Goal: Find specific page/section: Find specific page/section

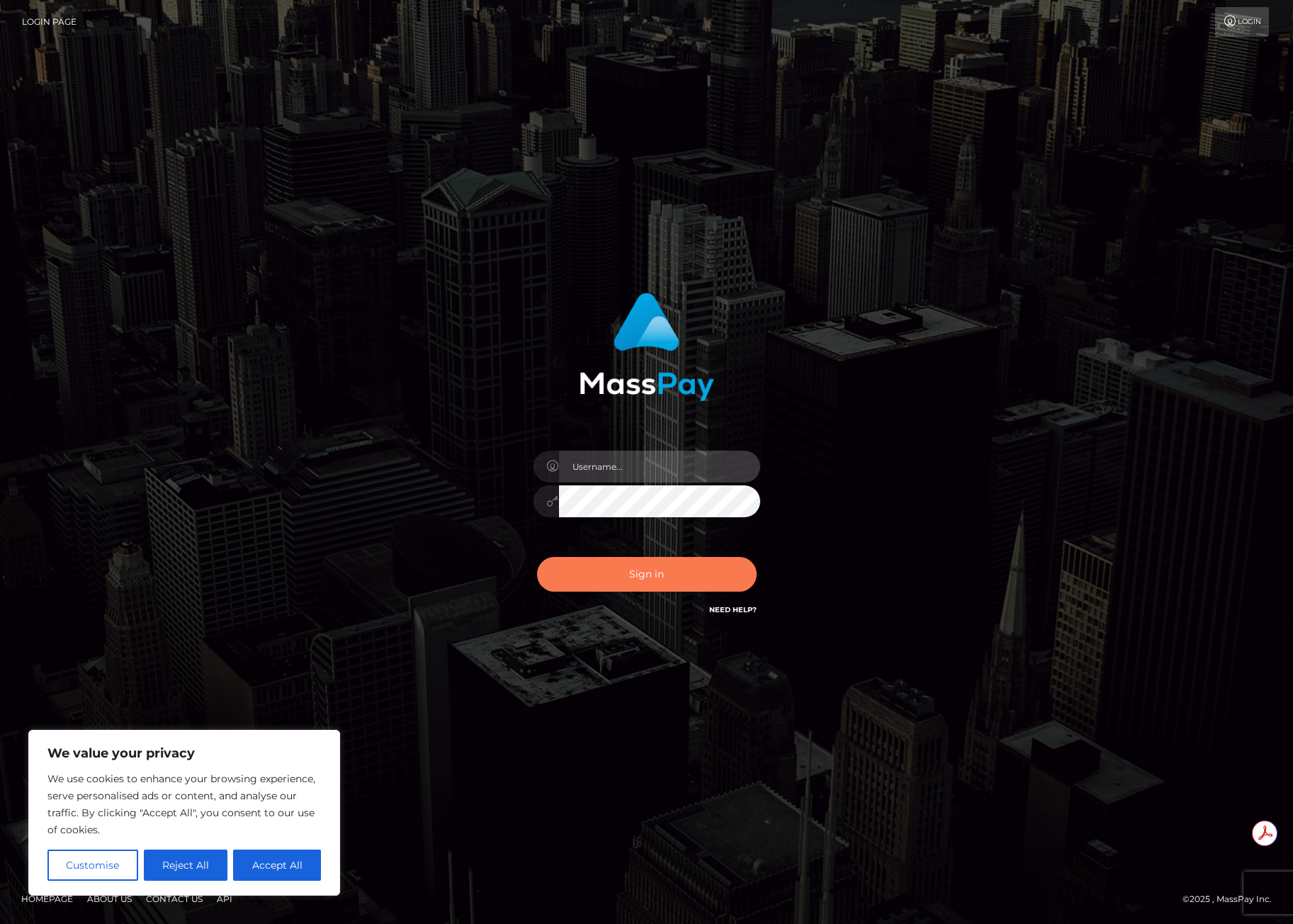
type input "[PERSON_NAME].icf"
click at [613, 579] on button "Sign in" at bounding box center [646, 574] width 219 height 35
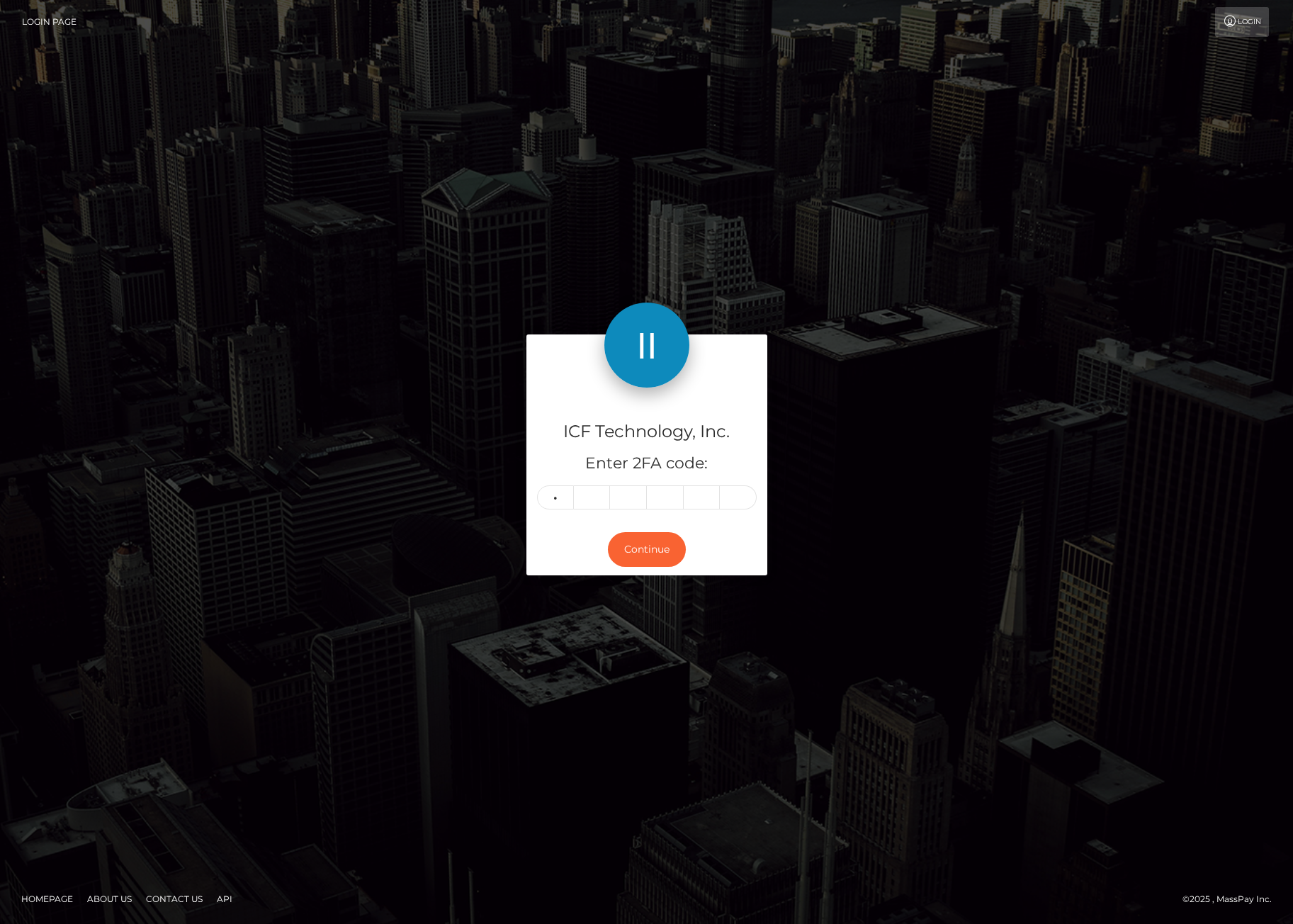
type input "3"
type input "0"
type input "2"
type input "1"
type input "2"
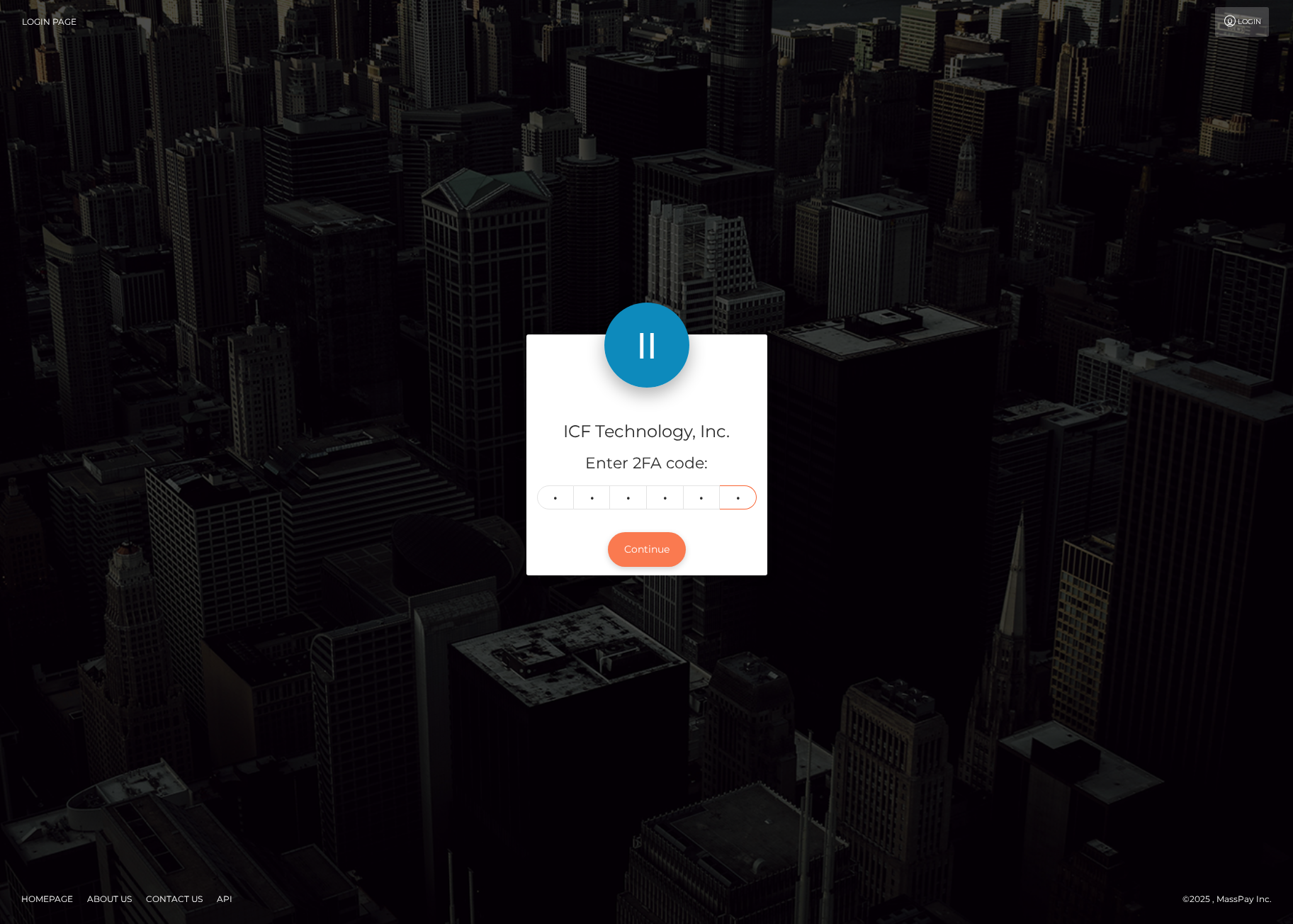
type input "1"
click at [648, 542] on button "Continue" at bounding box center [647, 549] width 78 height 35
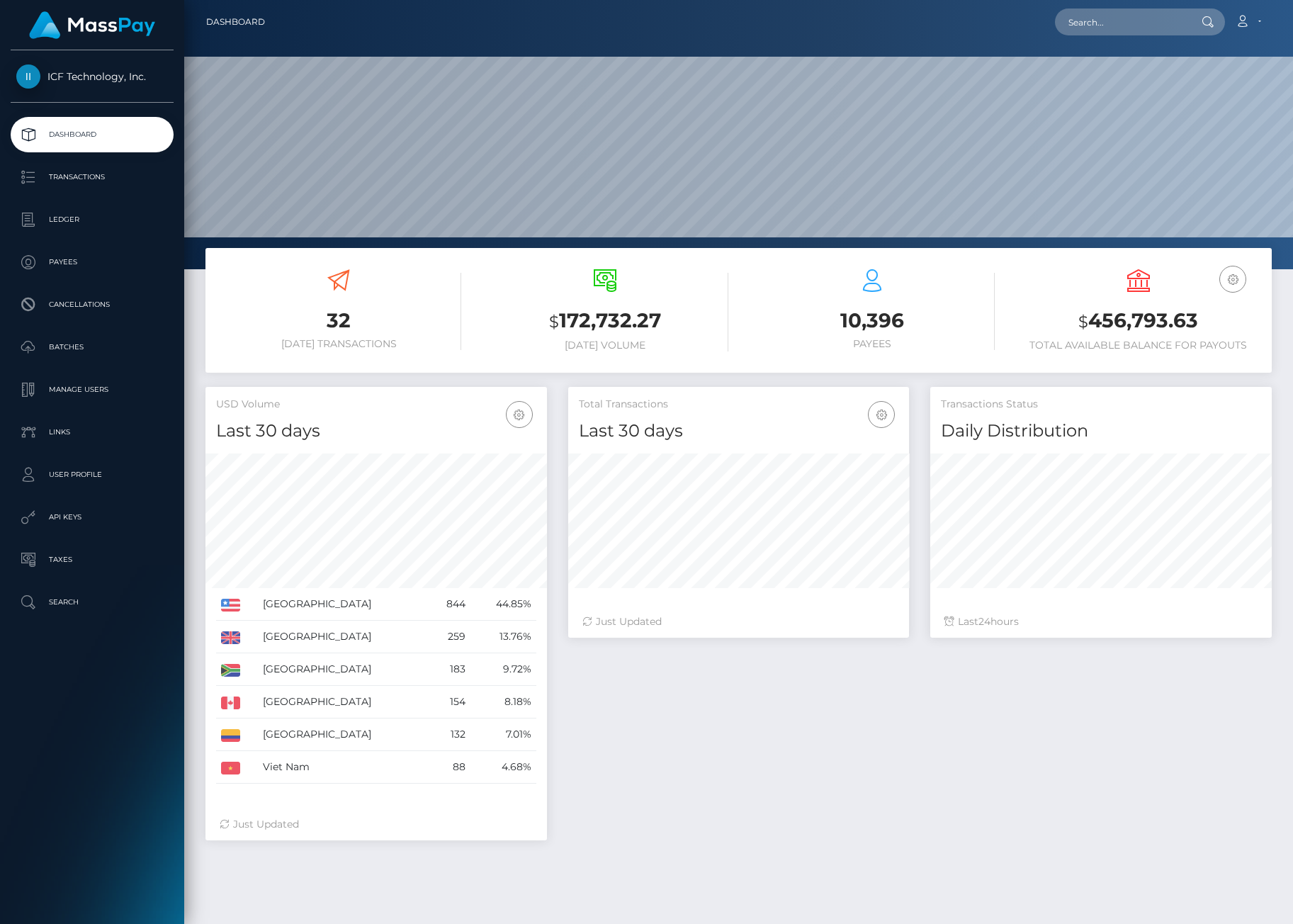
scroll to position [251, 340]
click at [58, 343] on p "Batches" at bounding box center [92, 348] width 152 height 22
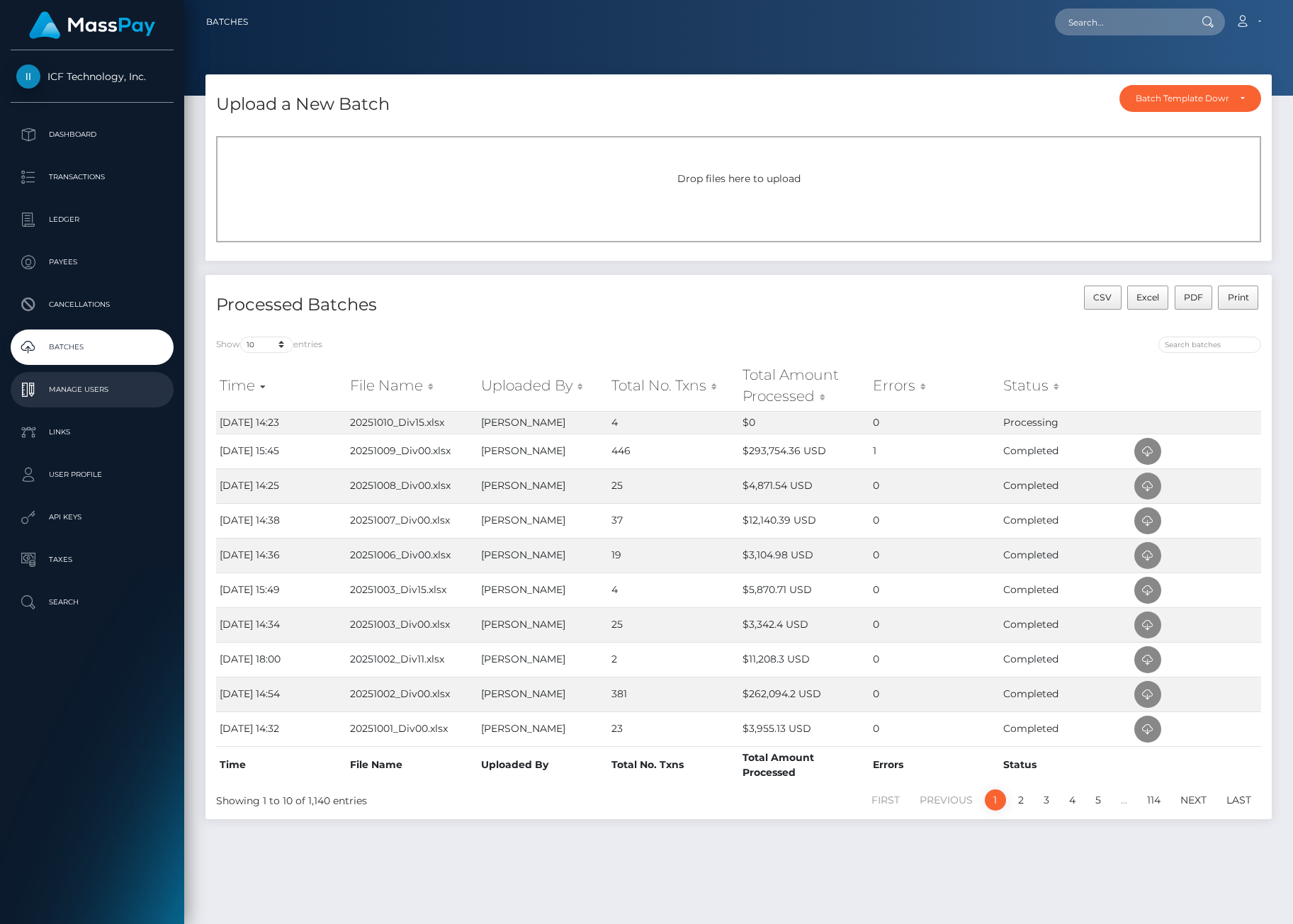
click at [44, 397] on p "Manage Users" at bounding box center [92, 390] width 152 height 22
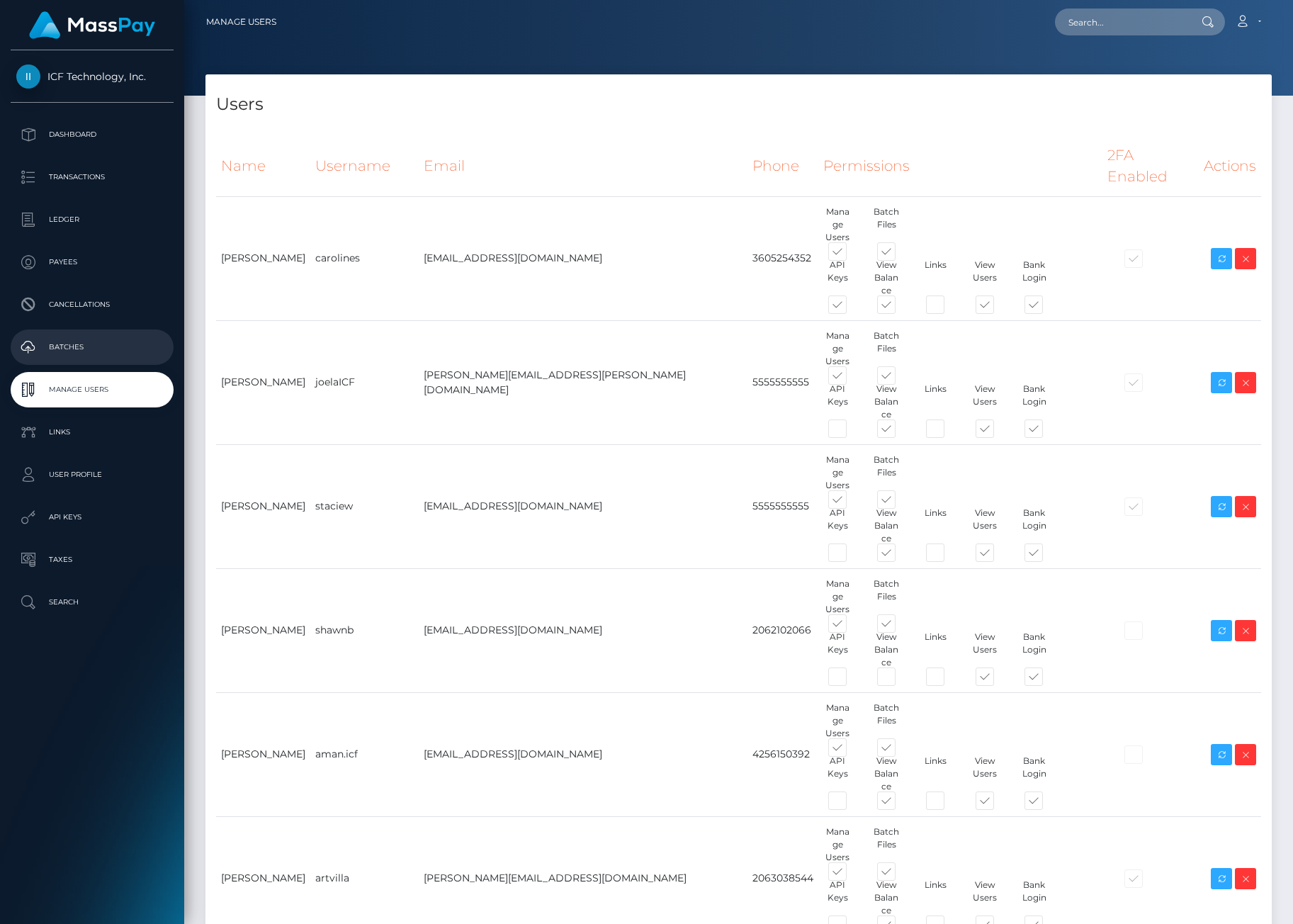
drag, startPoint x: 0, startPoint y: 0, endPoint x: 71, endPoint y: 353, distance: 360.1
click at [71, 353] on p "Batches" at bounding box center [92, 348] width 152 height 22
